Goal: Obtain resource: Download file/media

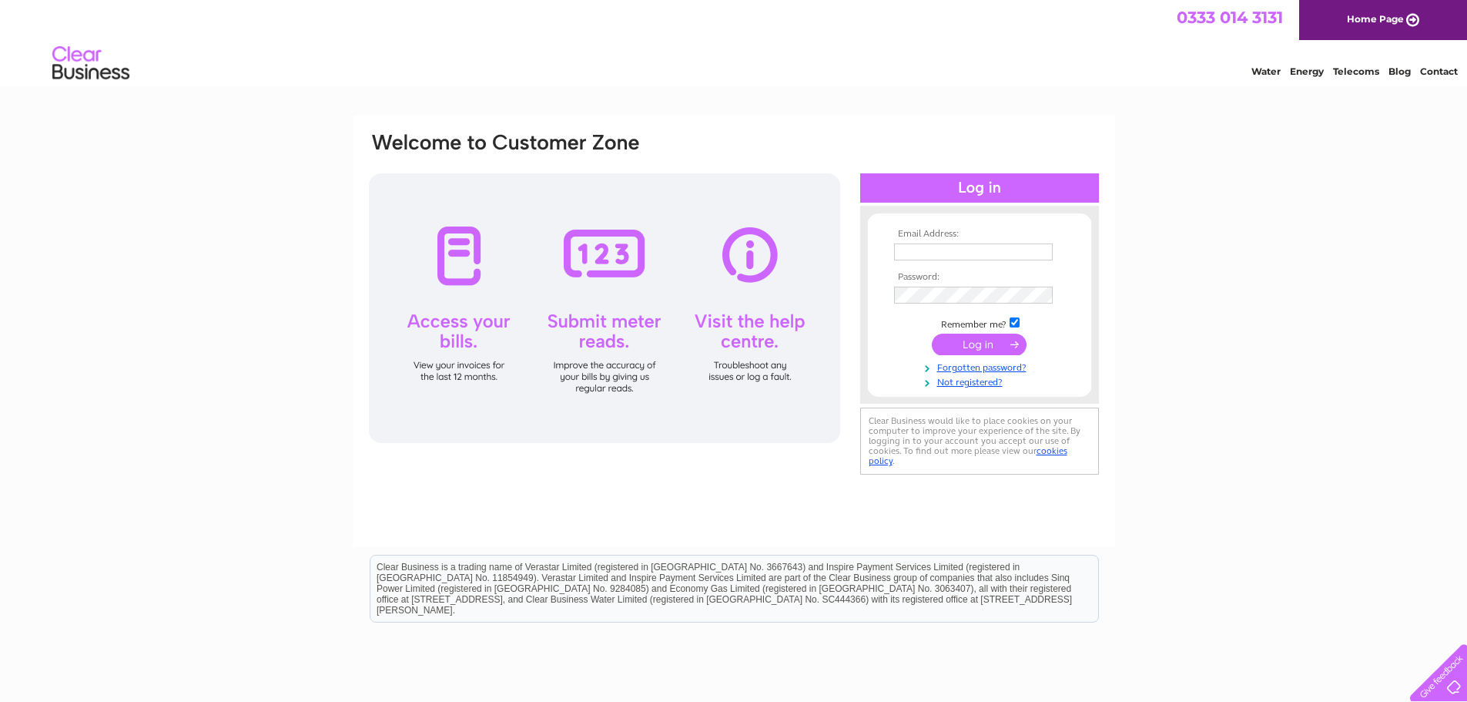
type input "[PERSON_NAME][EMAIL_ADDRESS][DOMAIN_NAME]"
click at [963, 346] on input "submit" at bounding box center [979, 344] width 95 height 22
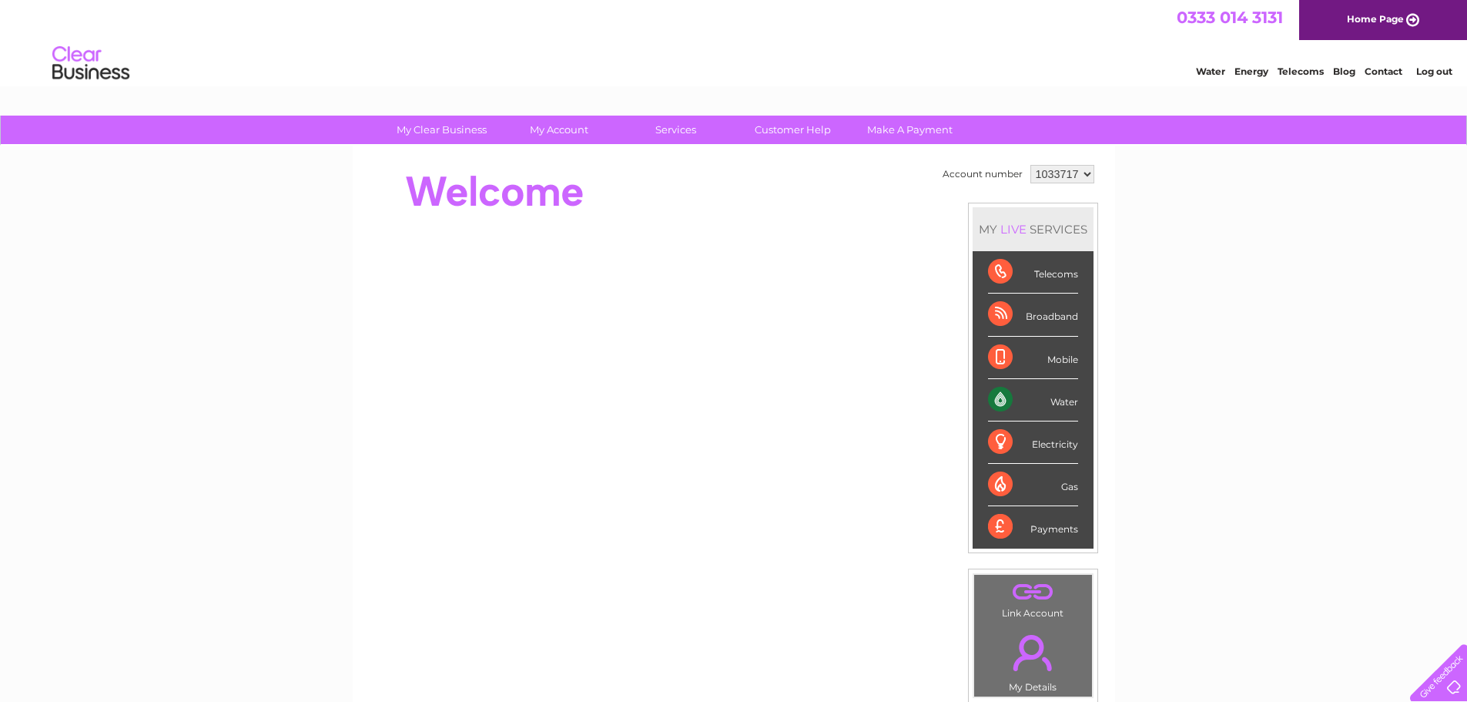
scroll to position [77, 0]
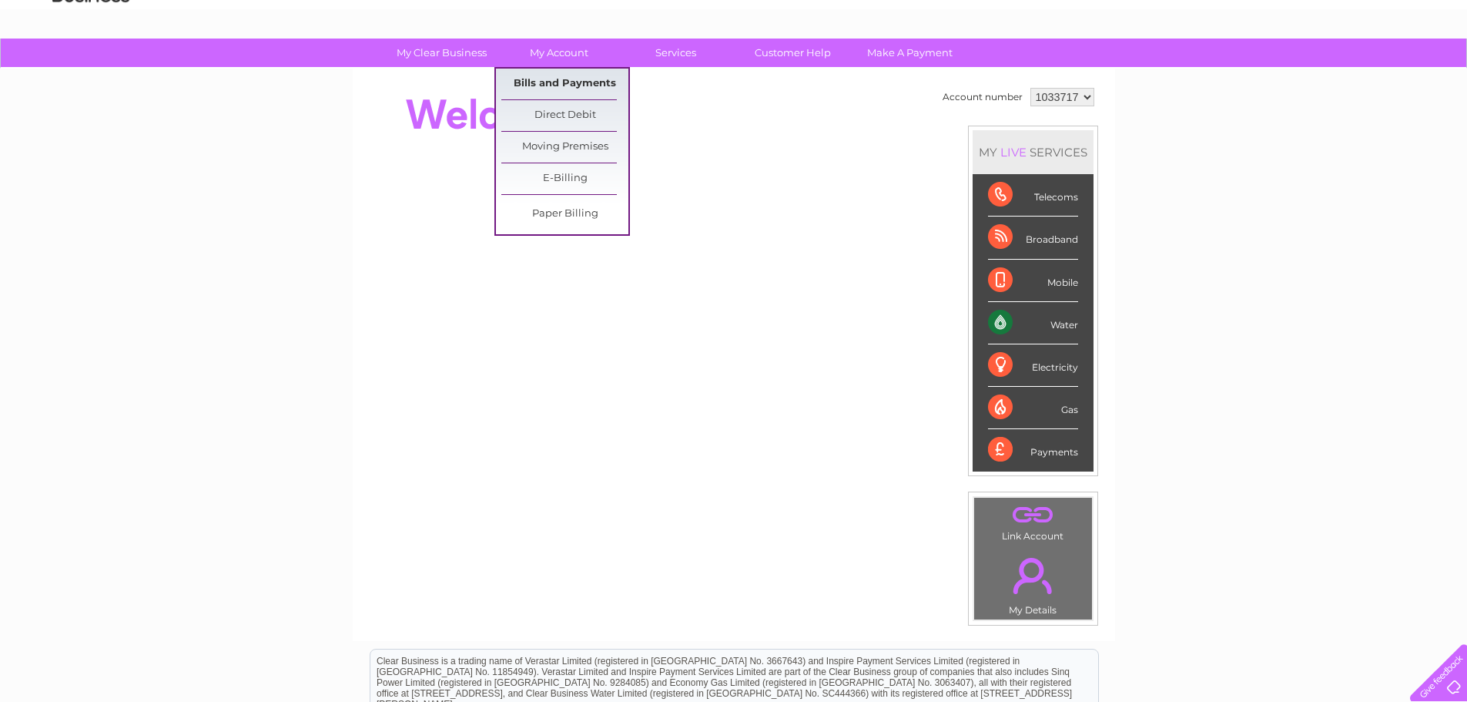
click at [606, 82] on link "Bills and Payments" at bounding box center [564, 84] width 127 height 31
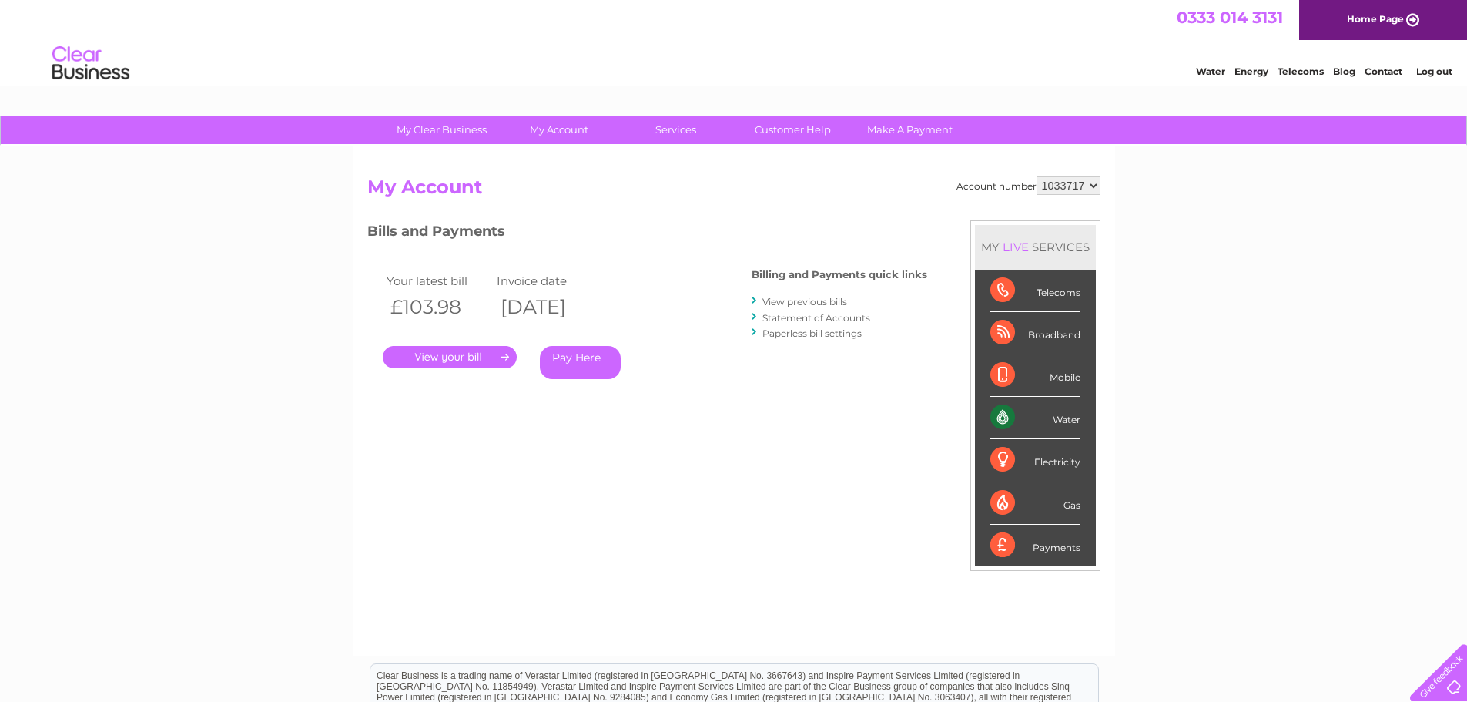
click at [456, 353] on link "." at bounding box center [450, 357] width 134 height 22
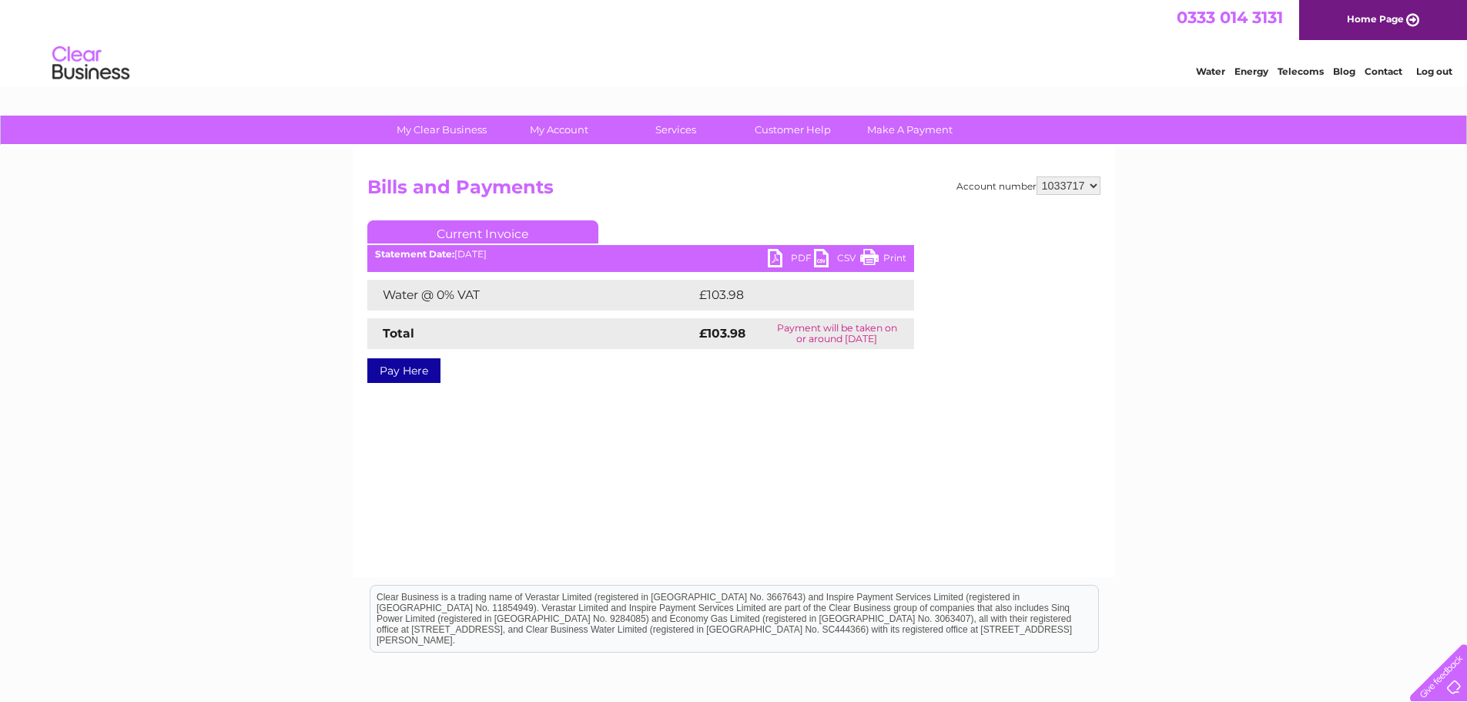
click at [781, 258] on link "PDF" at bounding box center [791, 260] width 46 height 22
